Goal: Task Accomplishment & Management: Complete application form

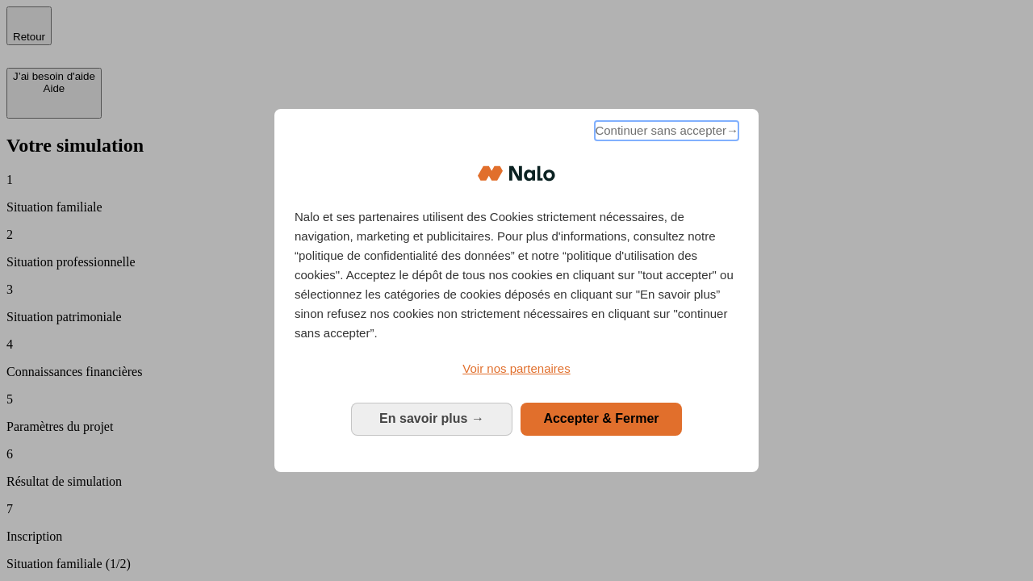
click at [665, 133] on span "Continuer sans accepter →" at bounding box center [667, 130] width 144 height 19
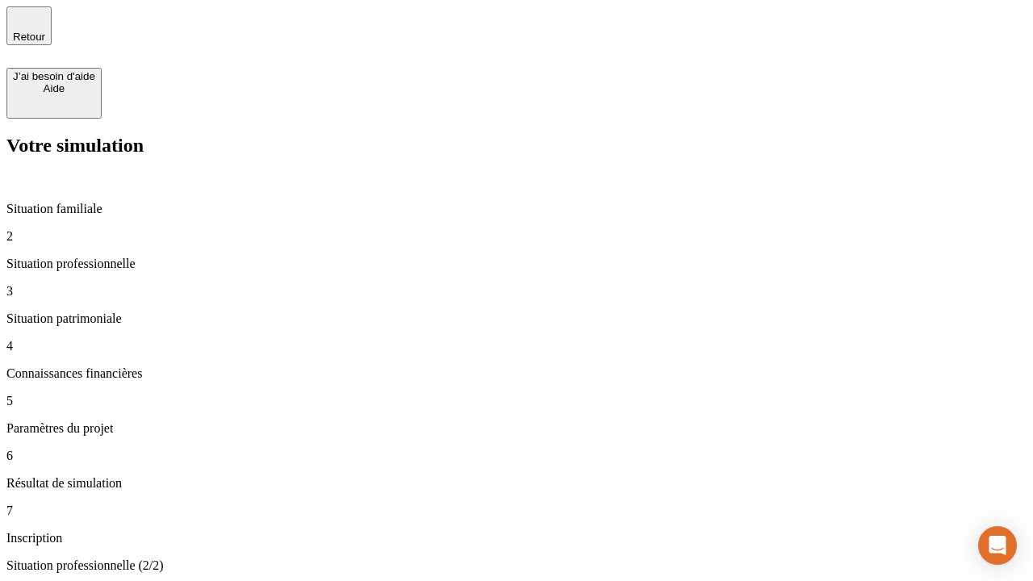
type input "30 000"
type input "1 000"
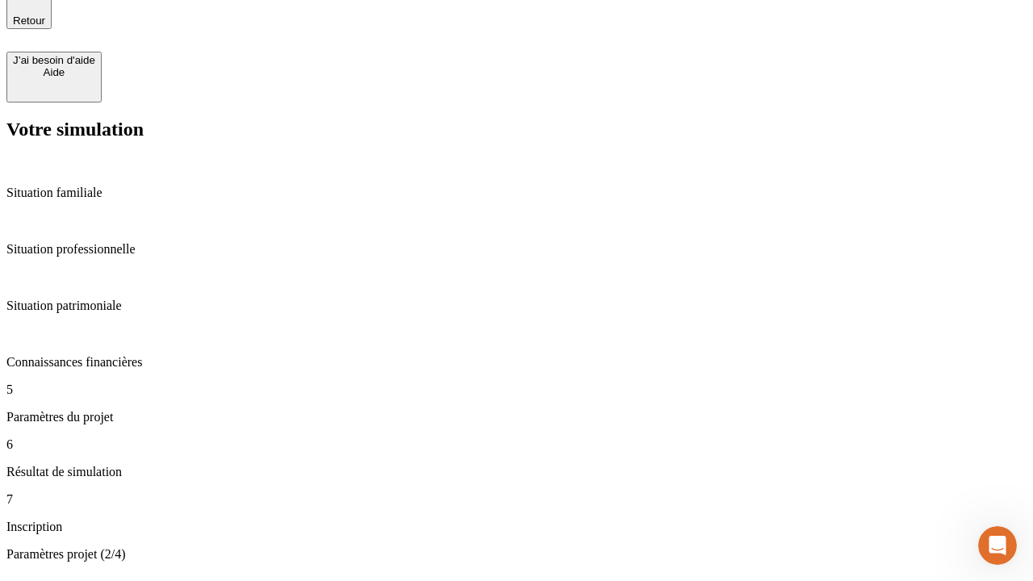
type input "40"
type input "200 000"
type input "640"
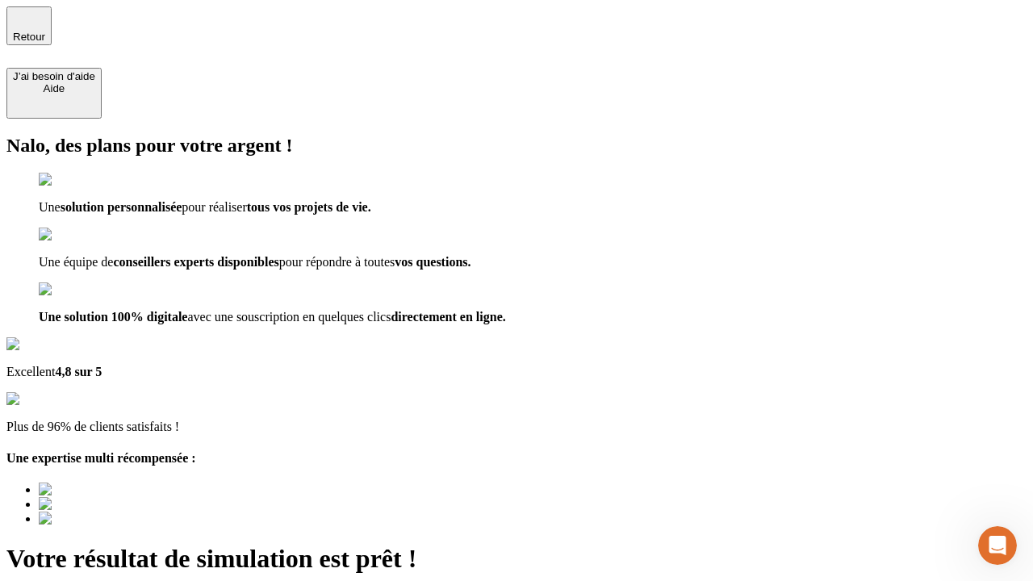
type input "[EMAIL_ADDRESS][DOMAIN_NAME]"
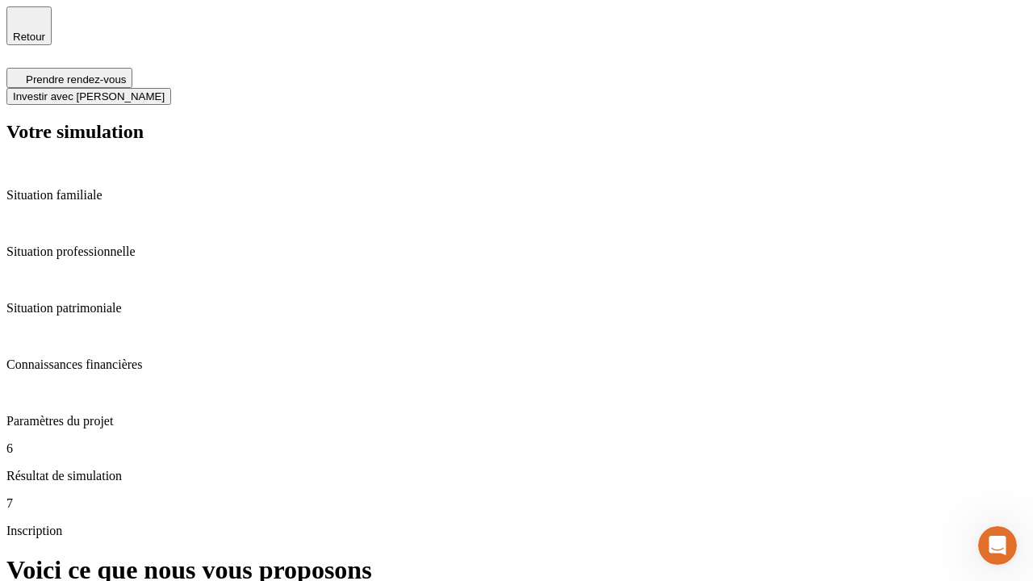
click at [165, 90] on span "Investir avec [PERSON_NAME]" at bounding box center [89, 96] width 152 height 12
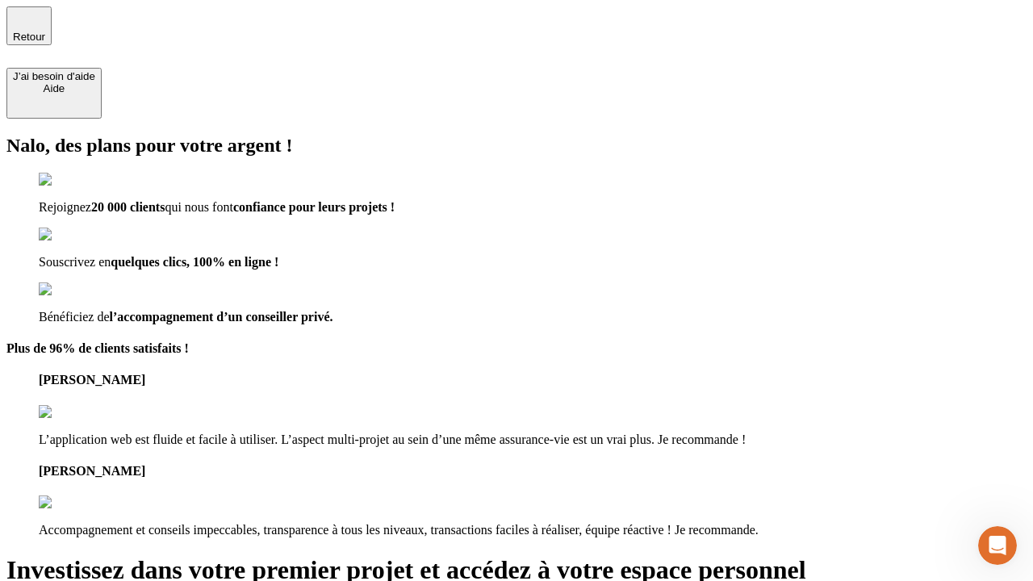
type input "[PERSON_NAME][EMAIL_ADDRESS][DOMAIN_NAME]"
